Goal: Transaction & Acquisition: Purchase product/service

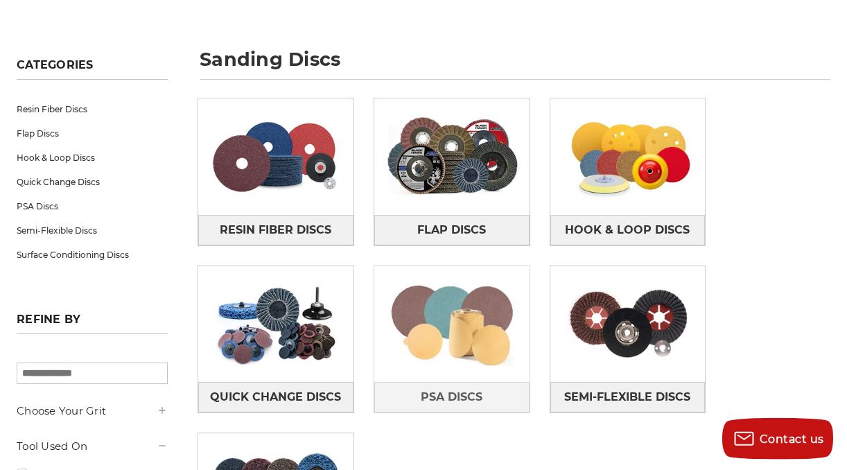
scroll to position [168, 0]
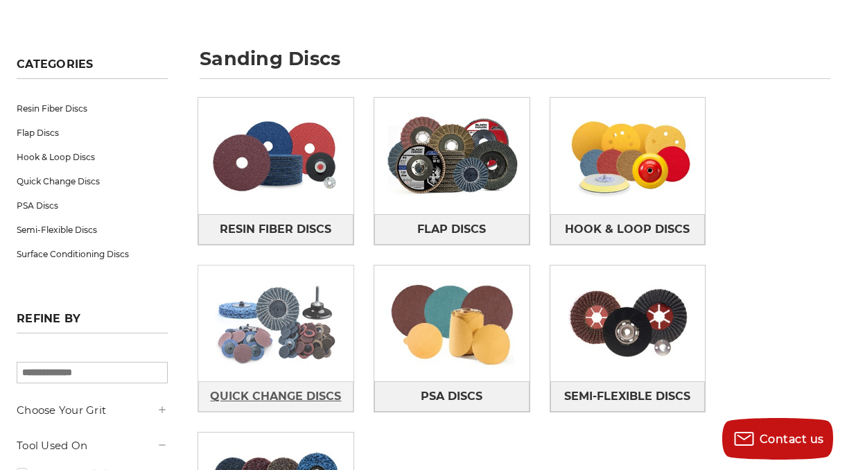
click at [298, 390] on span "Quick Change Discs" at bounding box center [275, 397] width 131 height 24
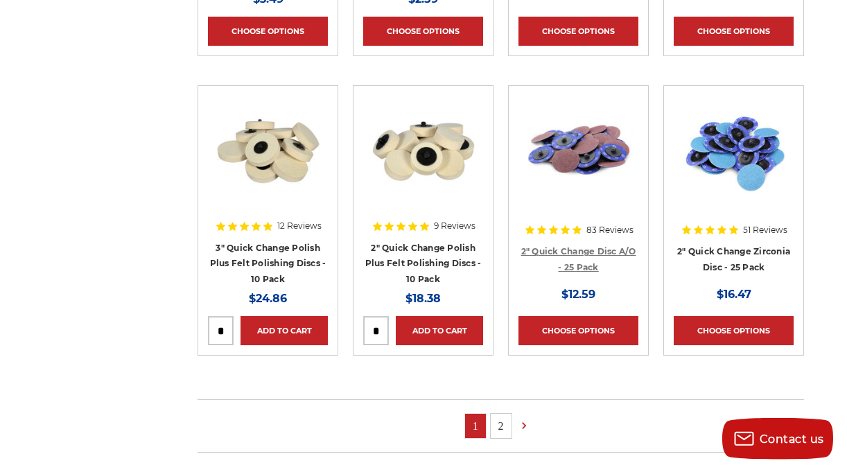
scroll to position [840, 0]
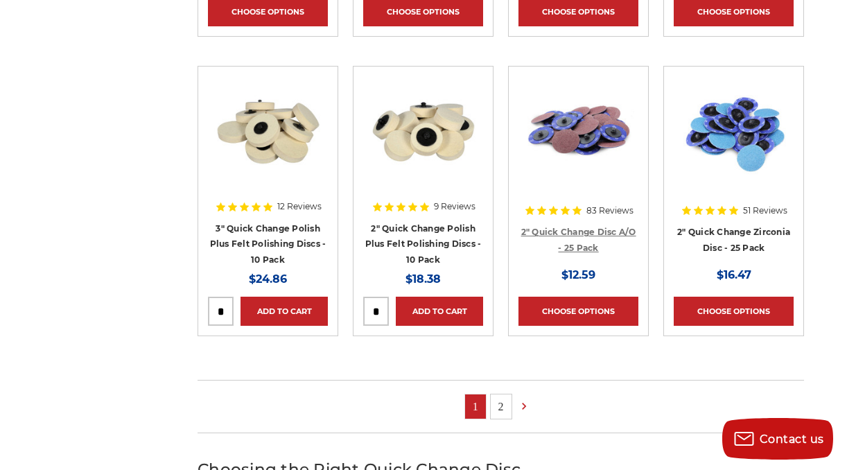
click at [592, 231] on link "2" Quick Change Disc A/O - 25 Pack" at bounding box center [578, 240] width 115 height 26
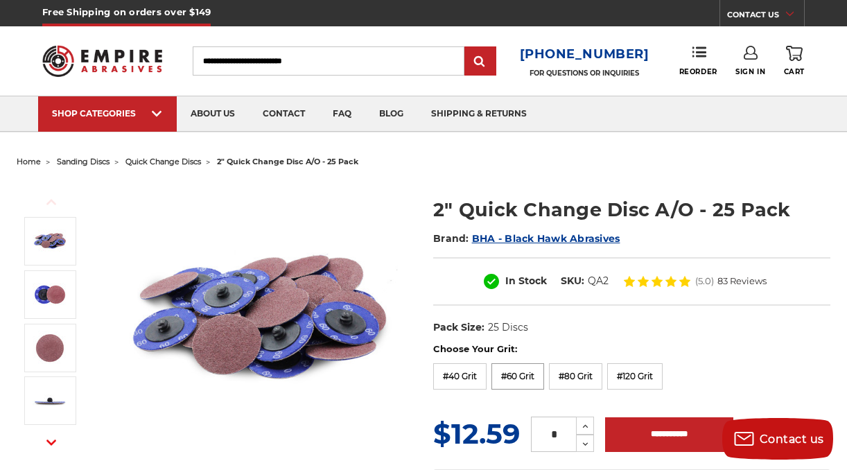
click at [504, 379] on label "#60 Grit" at bounding box center [517, 376] width 53 height 26
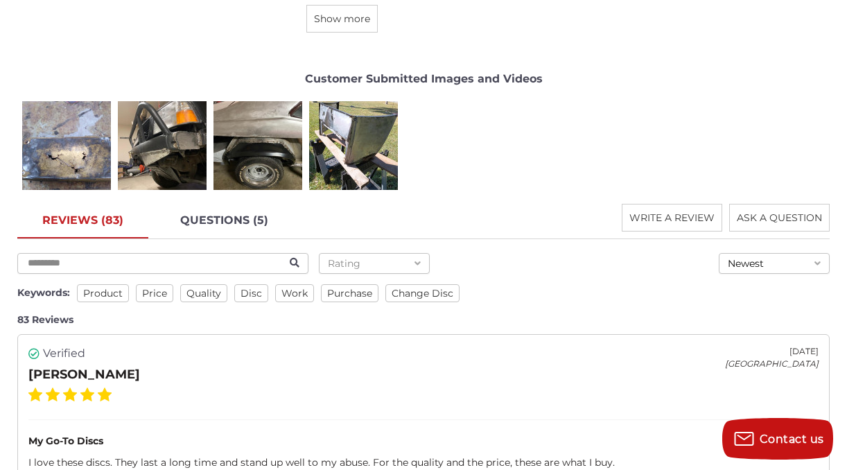
scroll to position [352, 0]
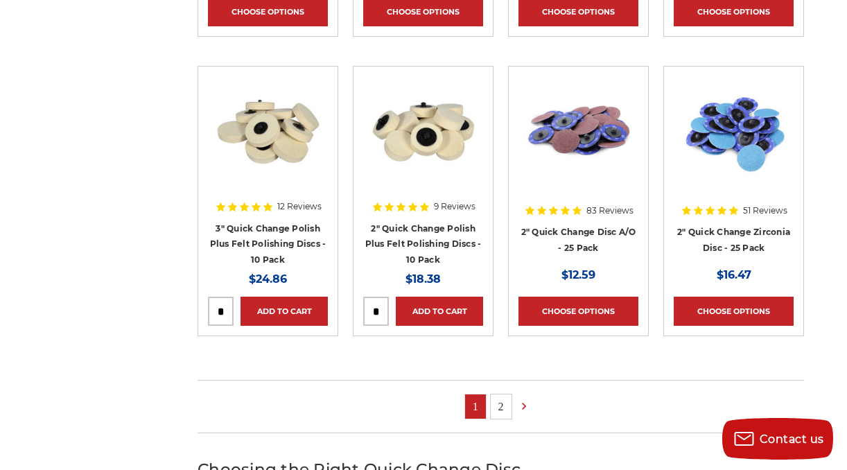
click at [504, 402] on link "2" at bounding box center [501, 406] width 21 height 24
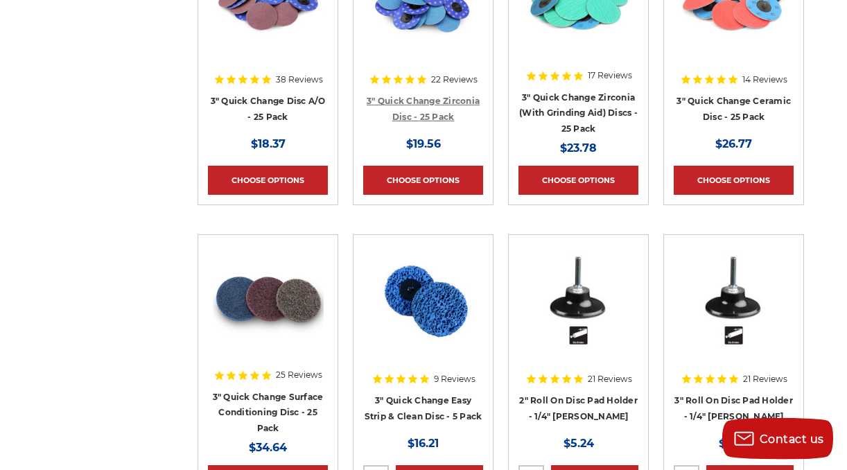
scroll to position [672, 0]
